Goal: Use online tool/utility: Utilize a website feature to perform a specific function

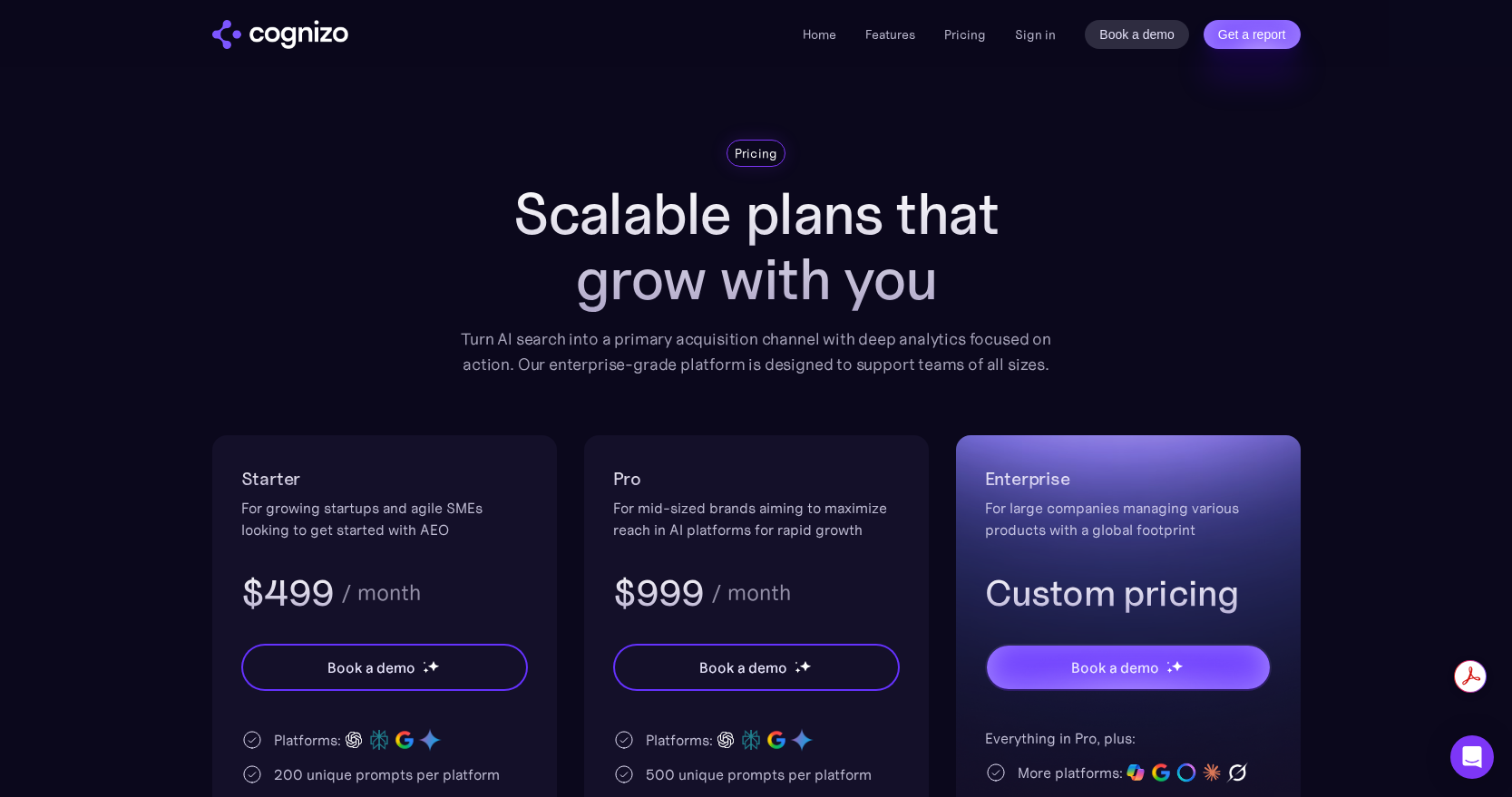
click at [1055, 30] on div "Home Features Pricing Book a demo Get a report Sign in Book a demo Get a report" at bounding box center [1050, 34] width 497 height 29
click at [1032, 36] on link "Sign in" at bounding box center [1035, 35] width 41 height 22
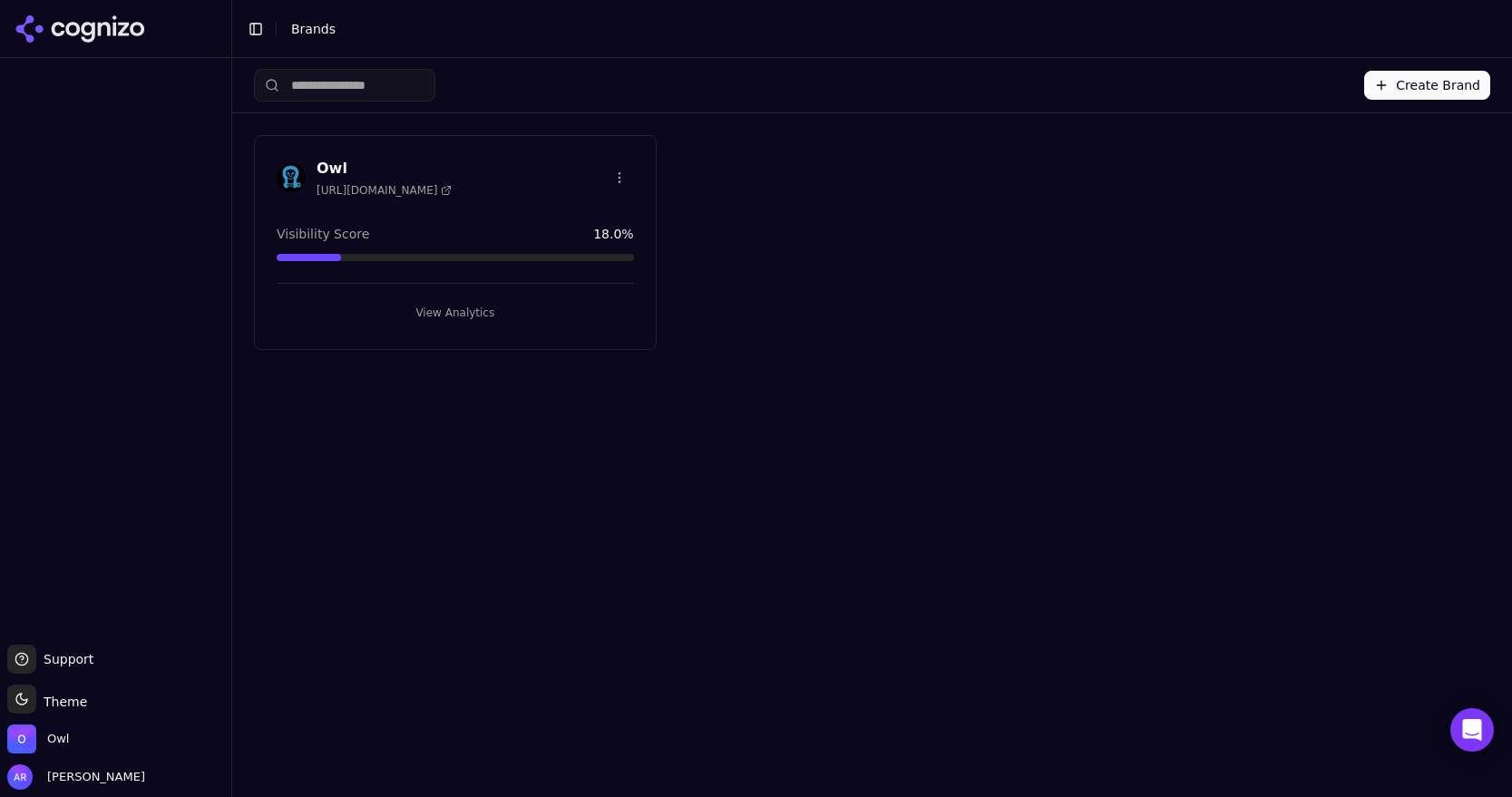
click at [452, 324] on div "Owl [URL][DOMAIN_NAME] Visibility Score 18.0 % View Analytics" at bounding box center [455, 242] width 403 height 215
click at [450, 316] on button "View Analytics" at bounding box center [455, 312] width 357 height 29
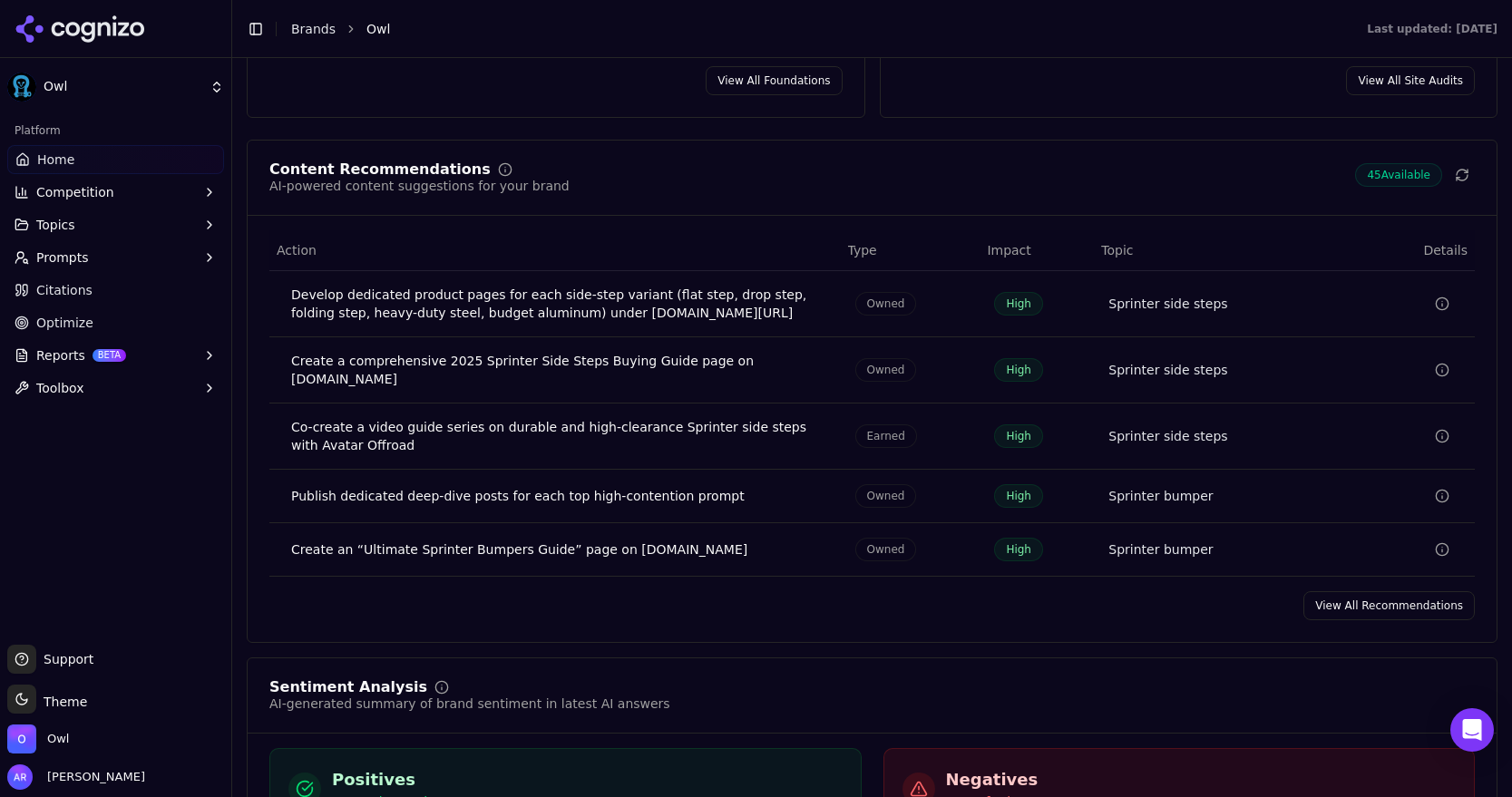
scroll to position [2697, 0]
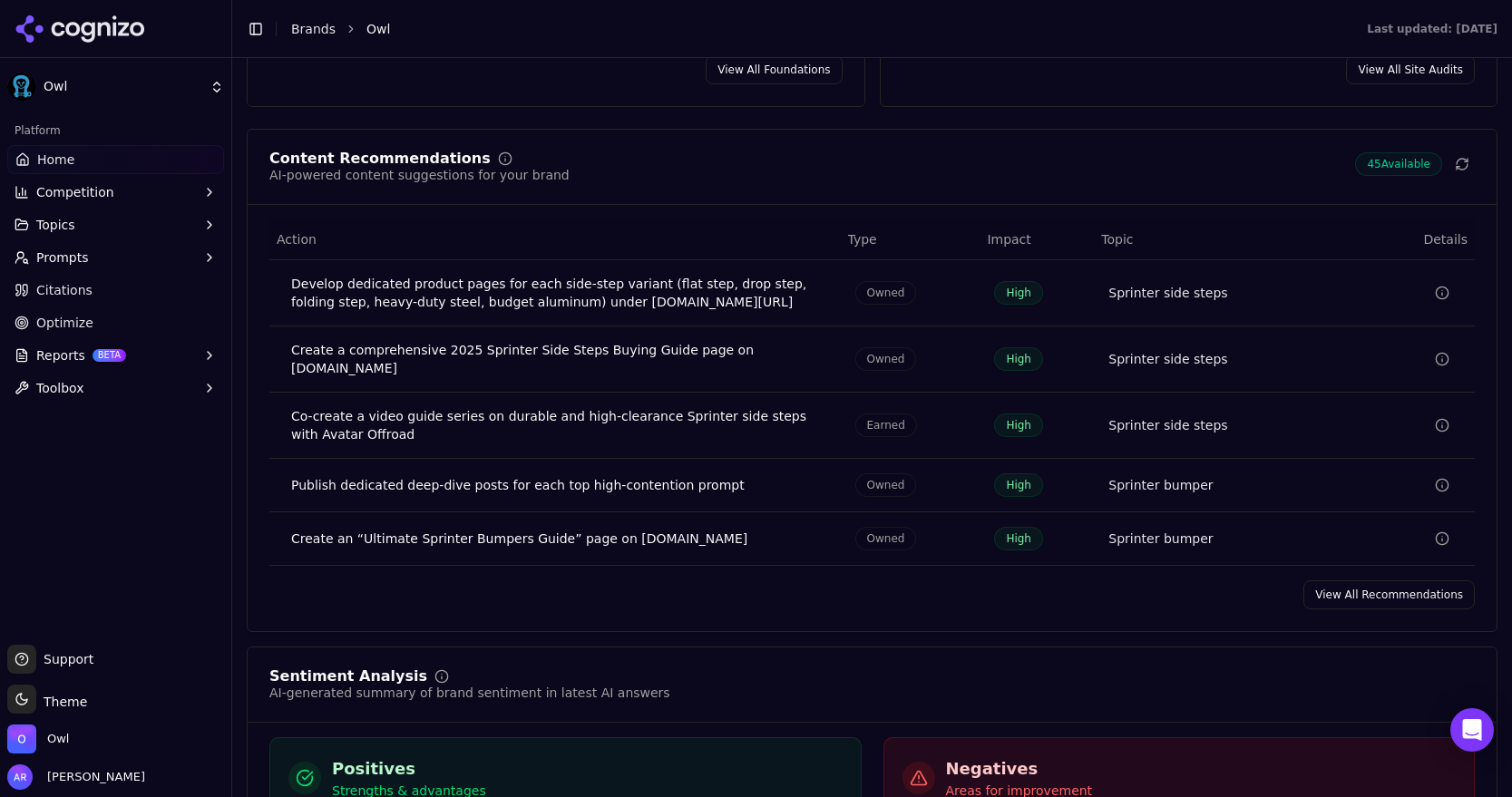
click at [1385, 580] on link "View All Recommendations" at bounding box center [1388, 594] width 171 height 29
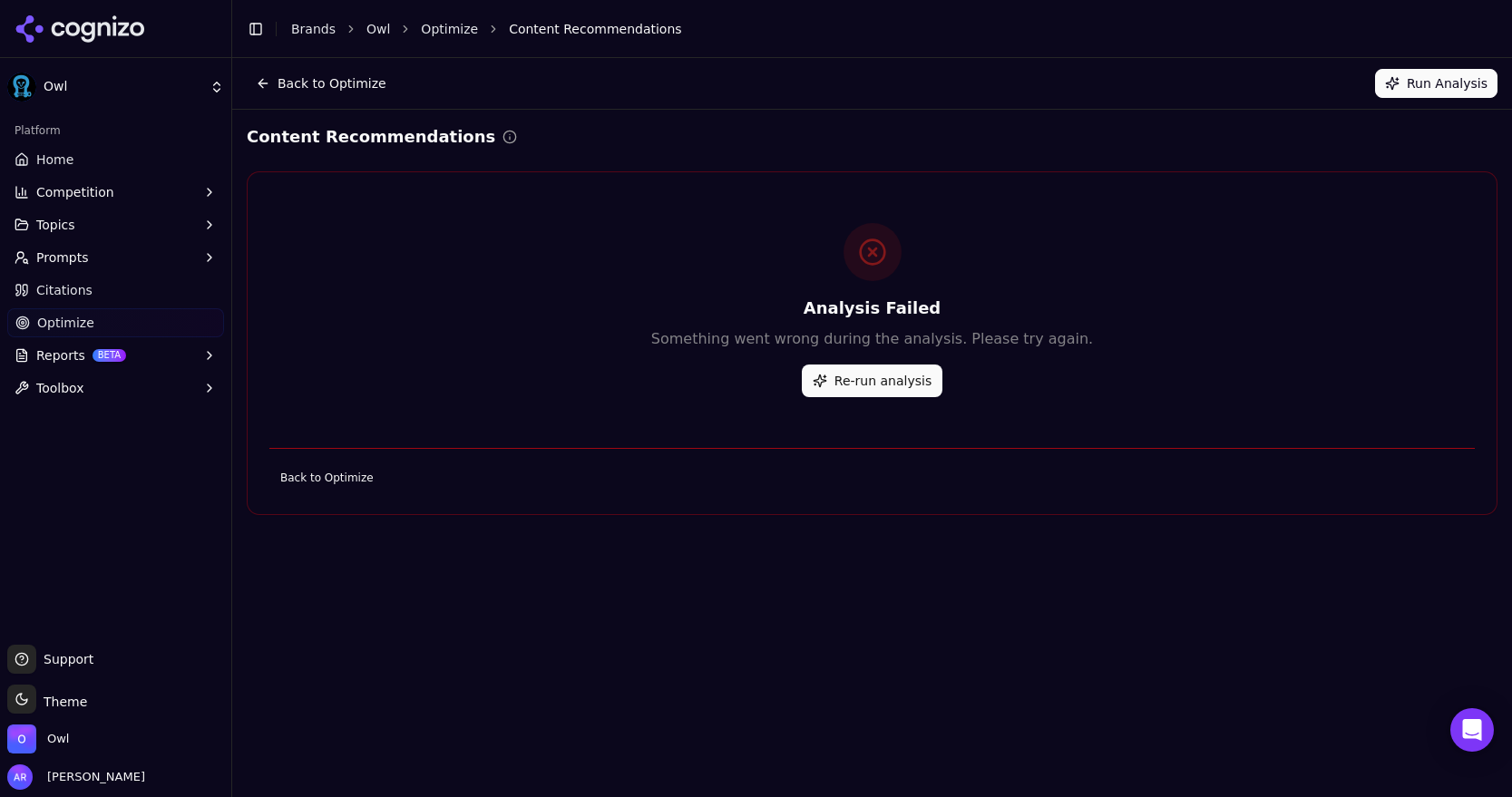
click at [863, 372] on button "Re-run analysis" at bounding box center [872, 381] width 141 height 33
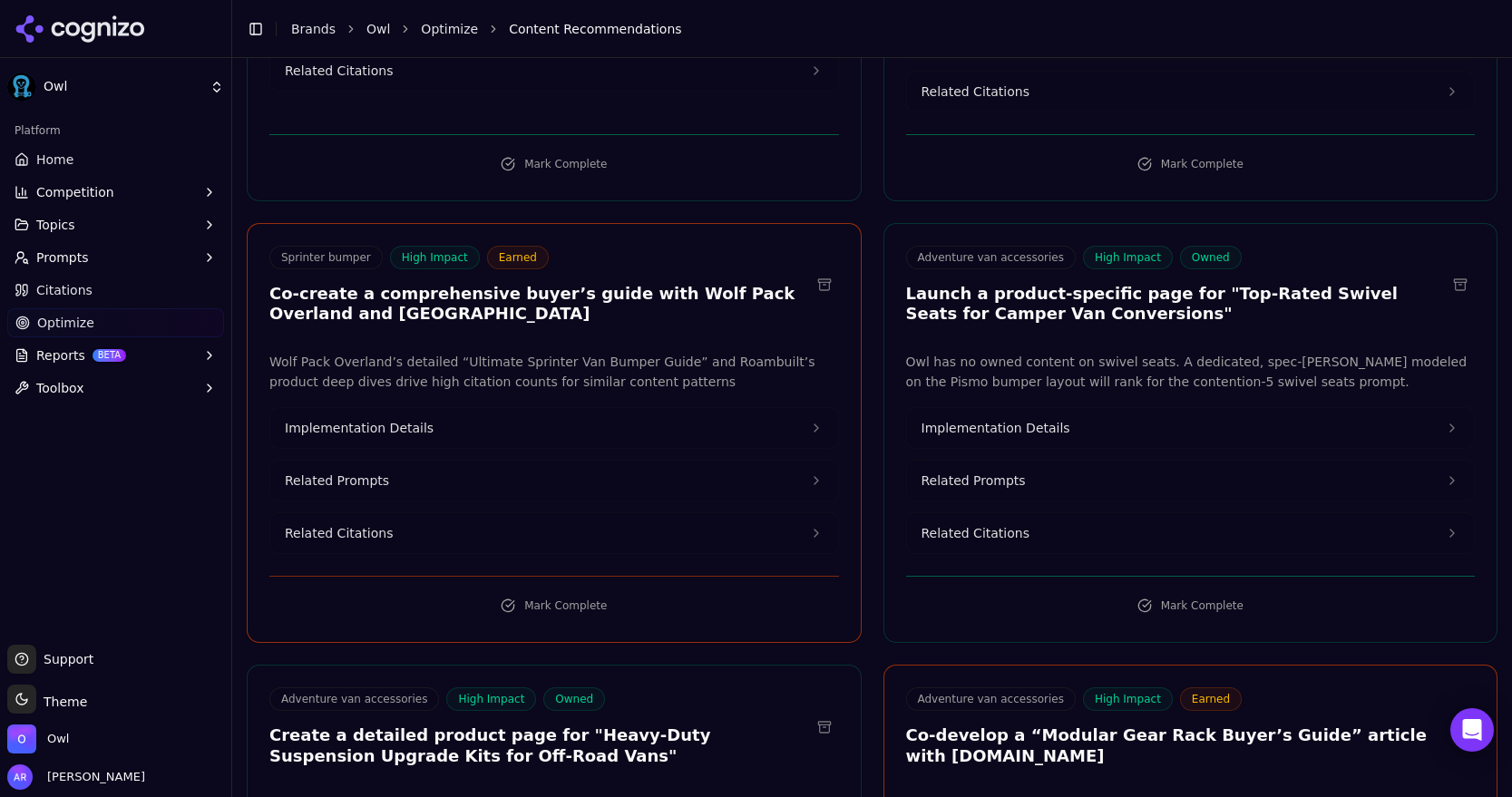
scroll to position [960, 0]
